Goal: Information Seeking & Learning: Check status

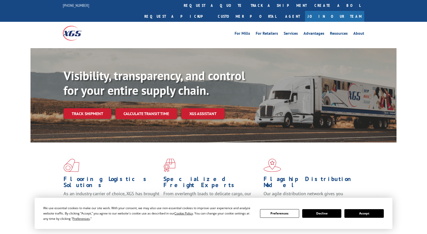
click at [361, 213] on button "Accept" at bounding box center [363, 214] width 39 height 9
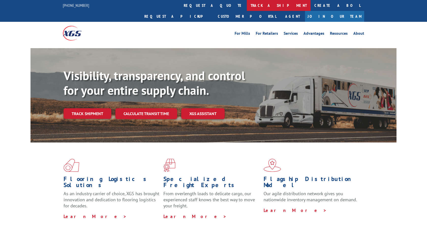
click at [247, 7] on link "track a shipment" at bounding box center [279, 5] width 64 height 11
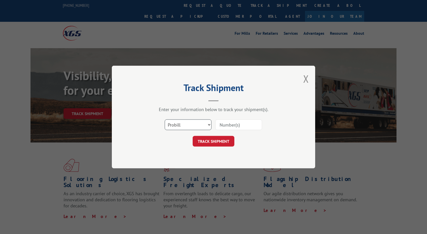
click at [165, 120] on select "Select category... Probill BOL PO" at bounding box center [188, 125] width 47 height 11
select select "po"
click option "PO" at bounding box center [0, 0] width 0 height 0
click at [234, 125] on input at bounding box center [238, 125] width 47 height 11
type input "297392123"
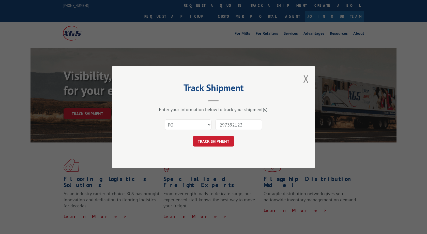
click button "TRACK SHIPMENT" at bounding box center [214, 141] width 42 height 11
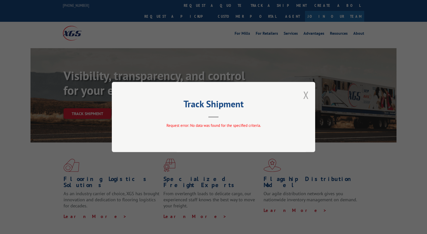
click at [306, 95] on button "Close modal" at bounding box center [306, 94] width 6 height 13
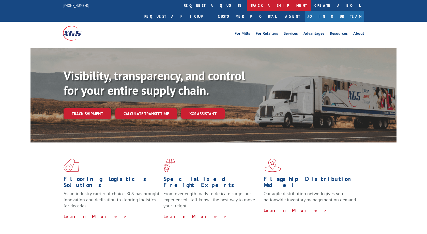
click at [247, 9] on link "track a shipment" at bounding box center [279, 5] width 64 height 11
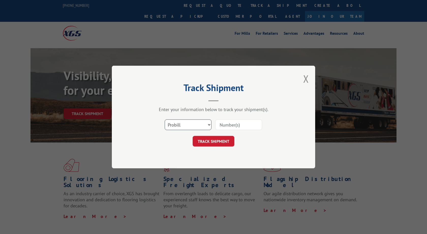
click at [165, 120] on select "Select category... Probill BOL PO" at bounding box center [188, 125] width 47 height 11
select select "po"
click option "PO" at bounding box center [0, 0] width 0 height 0
click at [254, 121] on input at bounding box center [238, 125] width 47 height 11
type input "297392123"
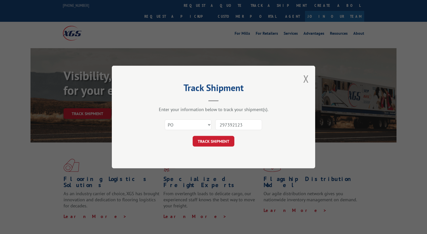
click button "TRACK SHIPMENT" at bounding box center [214, 141] width 42 height 11
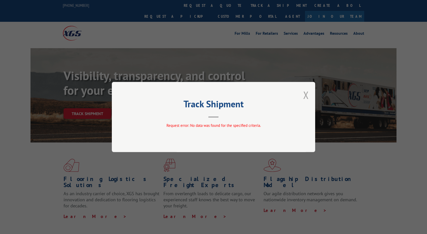
click at [305, 91] on button "Close modal" at bounding box center [306, 94] width 6 height 13
